Goal: Communication & Community: Participate in discussion

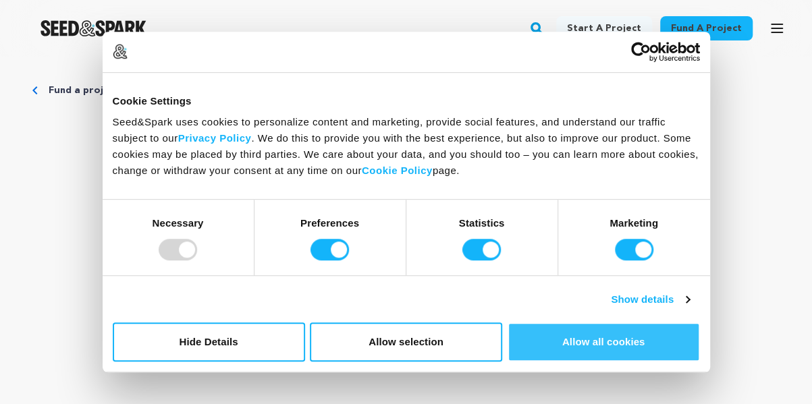
click at [580, 339] on button "Allow all cookies" at bounding box center [603, 342] width 192 height 39
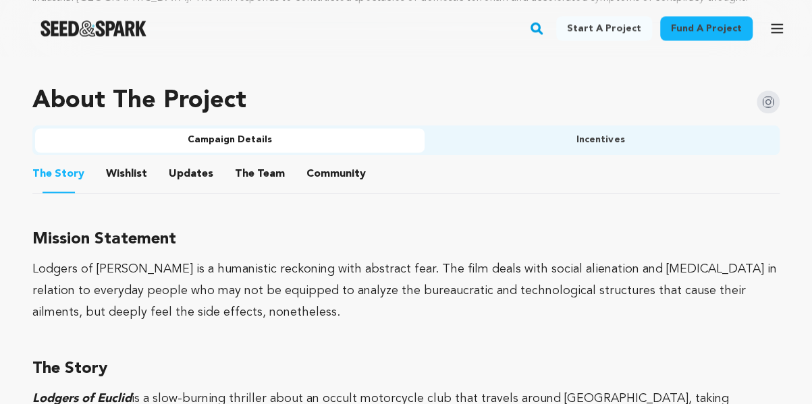
scroll to position [792, 0]
click at [333, 176] on button "Community" at bounding box center [336, 177] width 32 height 32
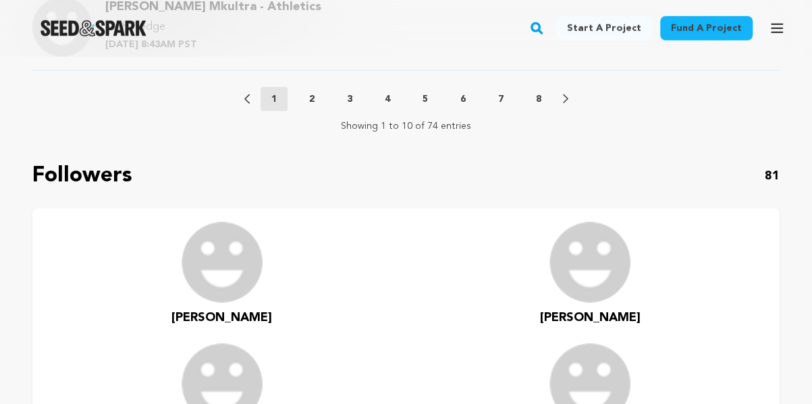
scroll to position [1648, 0]
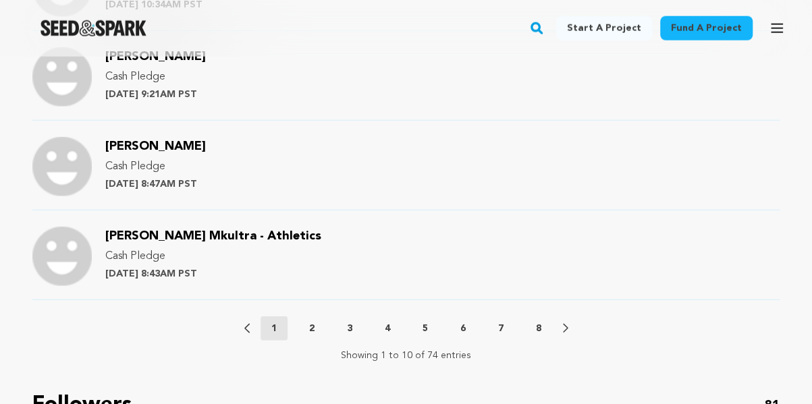
click at [309, 330] on p "2" at bounding box center [311, 328] width 5 height 13
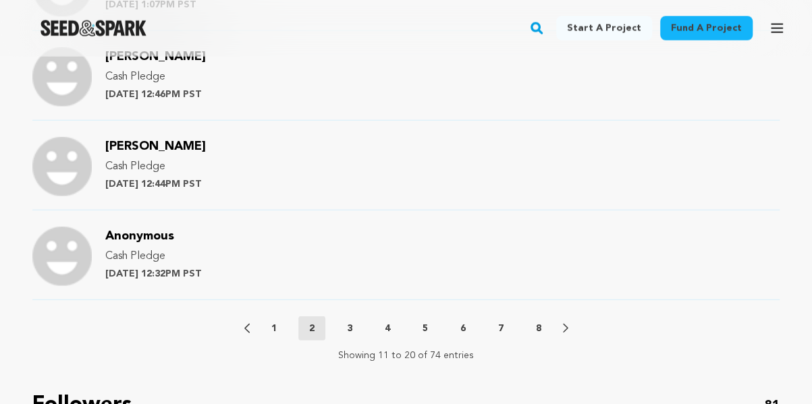
click at [464, 317] on div "Previous 1 2 3 4 5 6 7 8 Next" at bounding box center [406, 328] width 324 height 24
click at [466, 323] on button "6" at bounding box center [462, 328] width 27 height 13
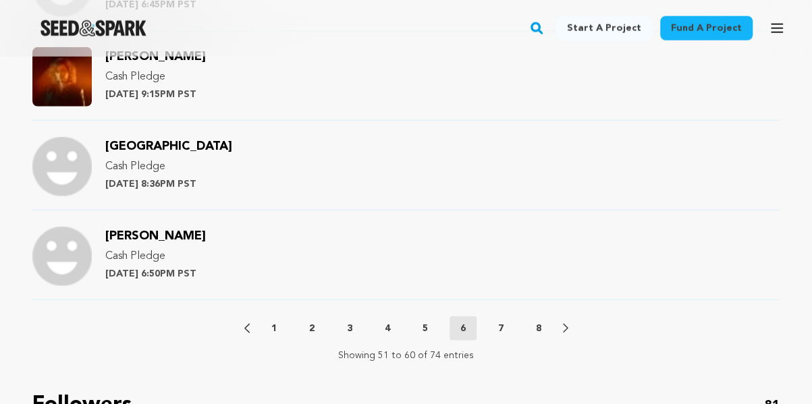
click at [534, 329] on button "8" at bounding box center [538, 328] width 27 height 13
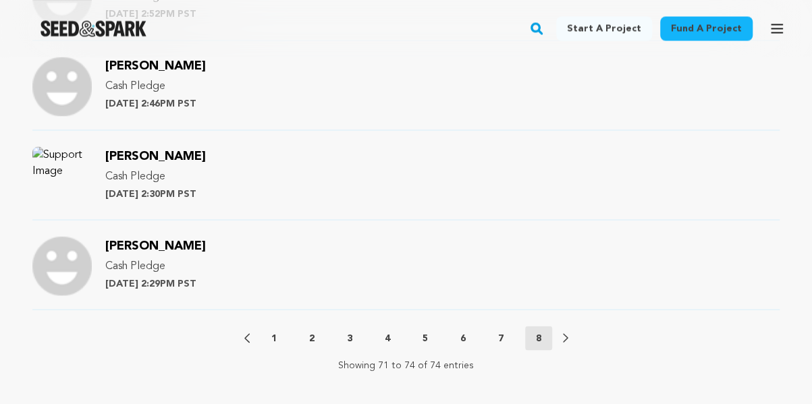
scroll to position [1102, 0]
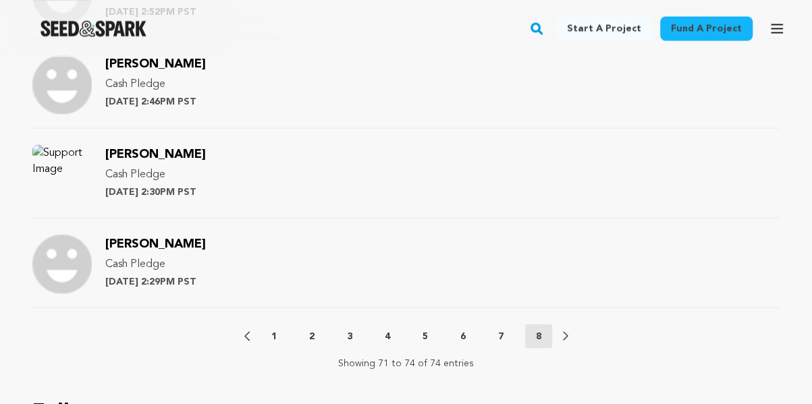
click at [496, 333] on button "7" at bounding box center [500, 335] width 27 height 13
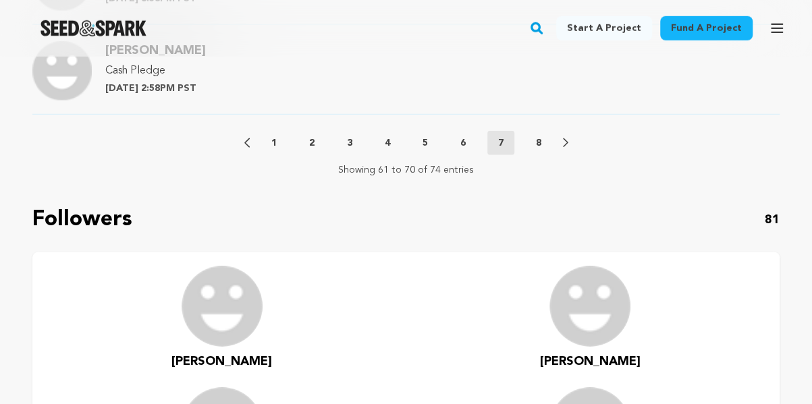
scroll to position [1850, 0]
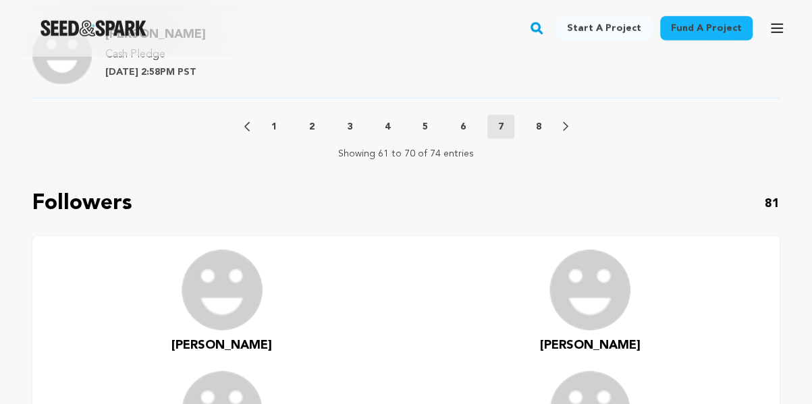
click at [458, 115] on div "Previous 1 2 3 4 5 6 7 8 Next" at bounding box center [406, 127] width 324 height 24
click at [462, 122] on p "6" at bounding box center [462, 126] width 5 height 13
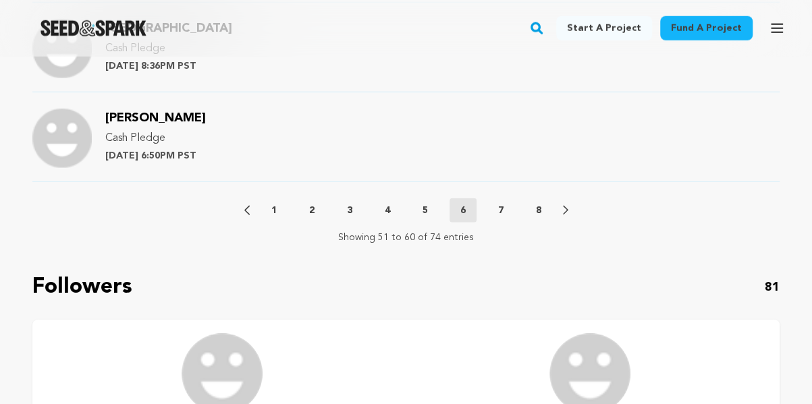
scroll to position [1769, 0]
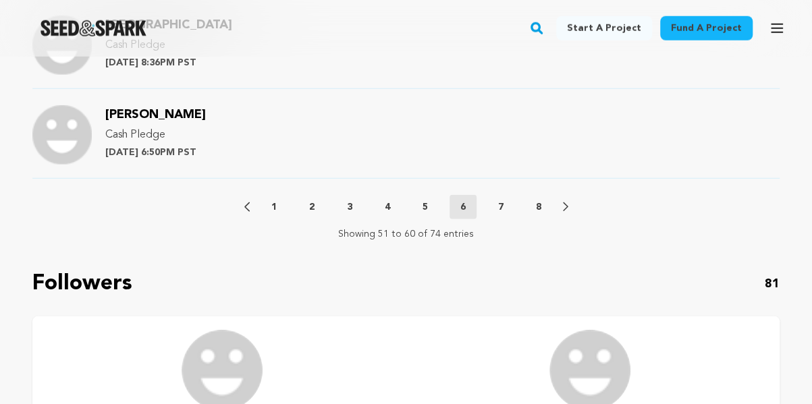
click at [424, 201] on p "5" at bounding box center [424, 206] width 5 height 13
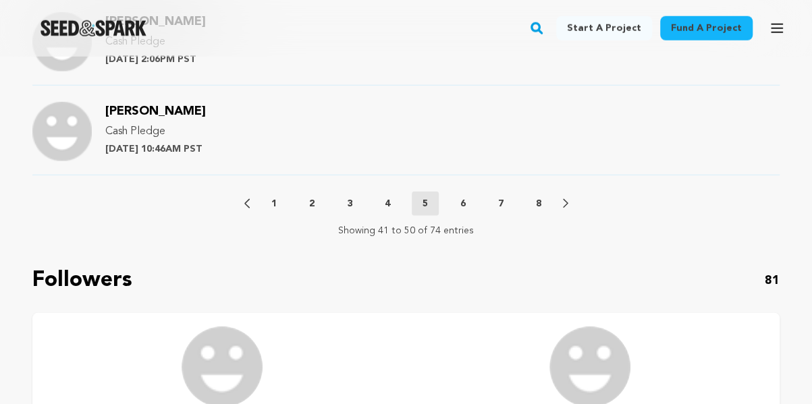
scroll to position [1773, 0]
click at [390, 203] on button "4" at bounding box center [387, 202] width 27 height 13
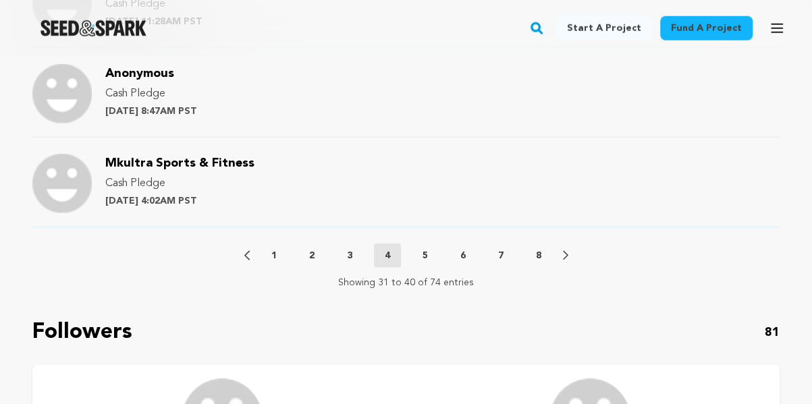
scroll to position [1719, 0]
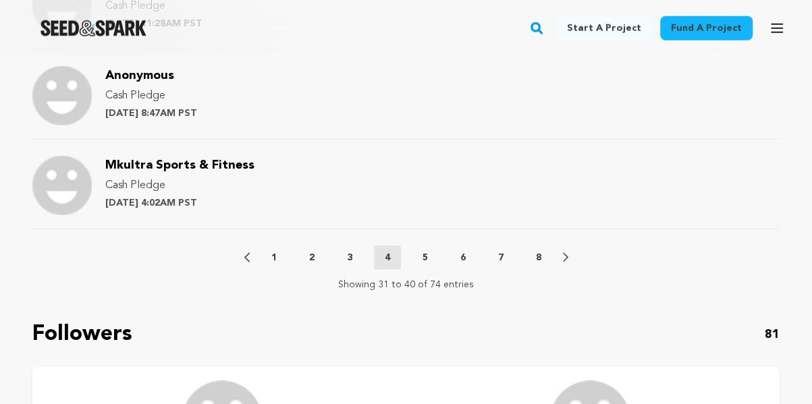
click at [348, 258] on p "3" at bounding box center [349, 257] width 5 height 13
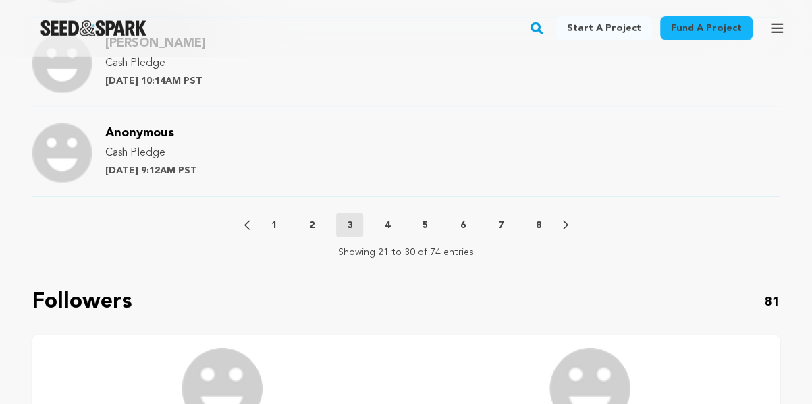
scroll to position [1822, 0]
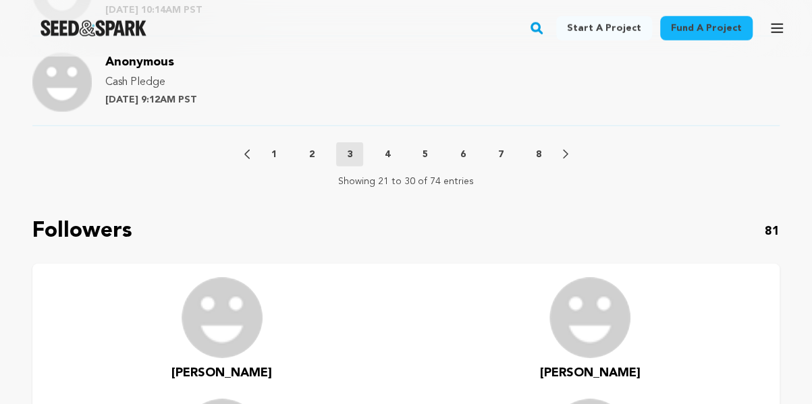
click at [310, 148] on p "2" at bounding box center [311, 154] width 5 height 13
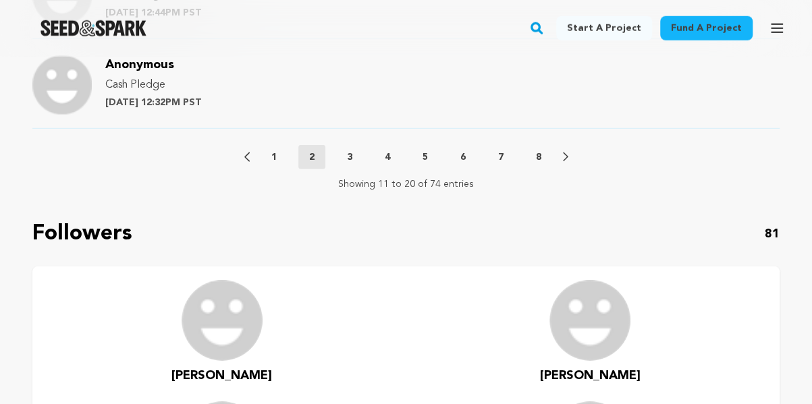
scroll to position [1820, 0]
click at [277, 161] on div "Previous 1 2 3 4 5 6 7 8 Next" at bounding box center [406, 156] width 324 height 24
click at [274, 156] on p "1" at bounding box center [273, 156] width 5 height 13
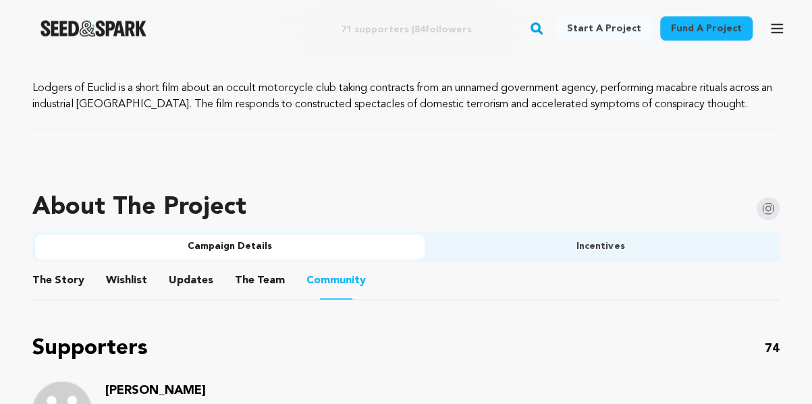
scroll to position [665, 0]
